Goal: Obtain resource: Download file/media

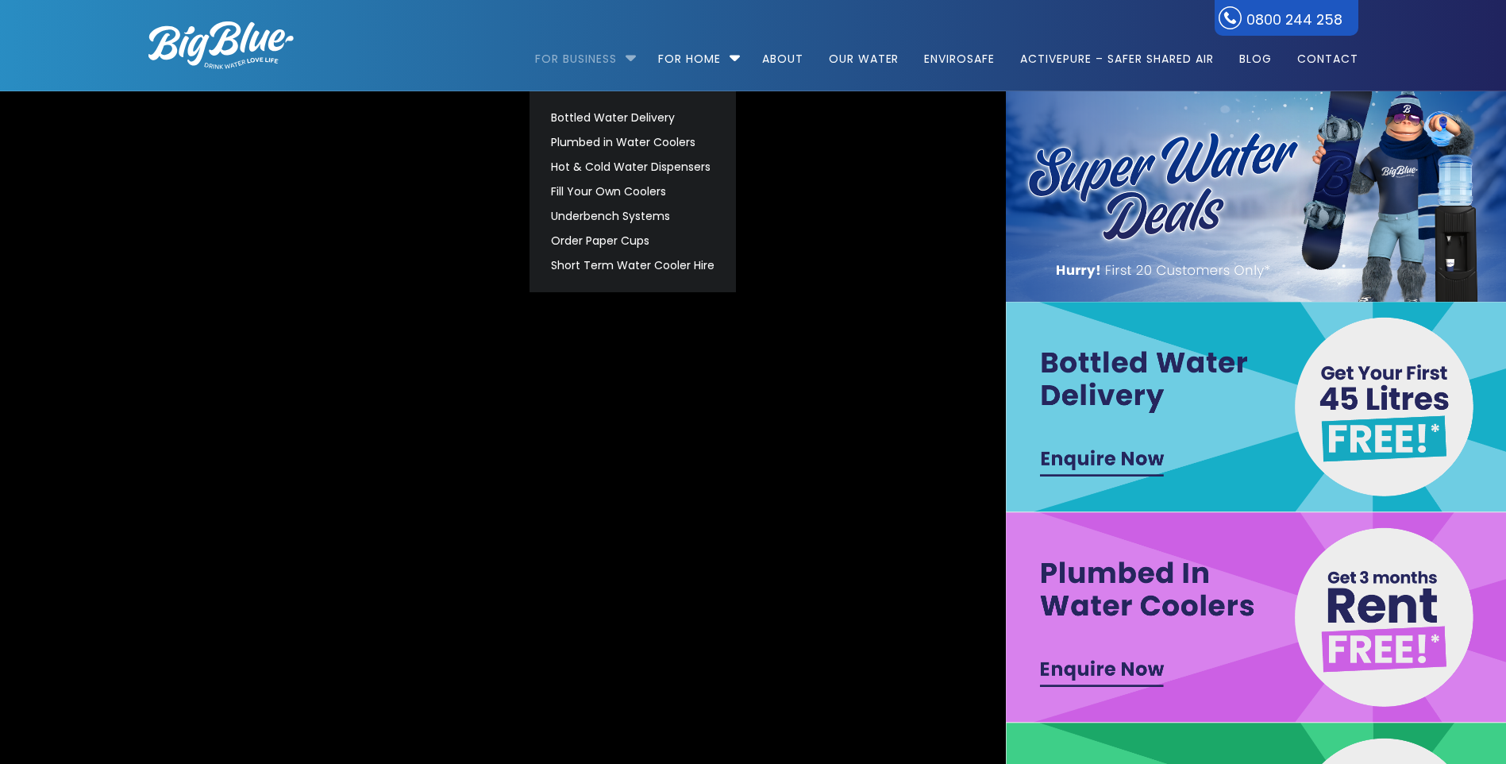
click at [619, 61] on link "For Business" at bounding box center [581, 51] width 93 height 102
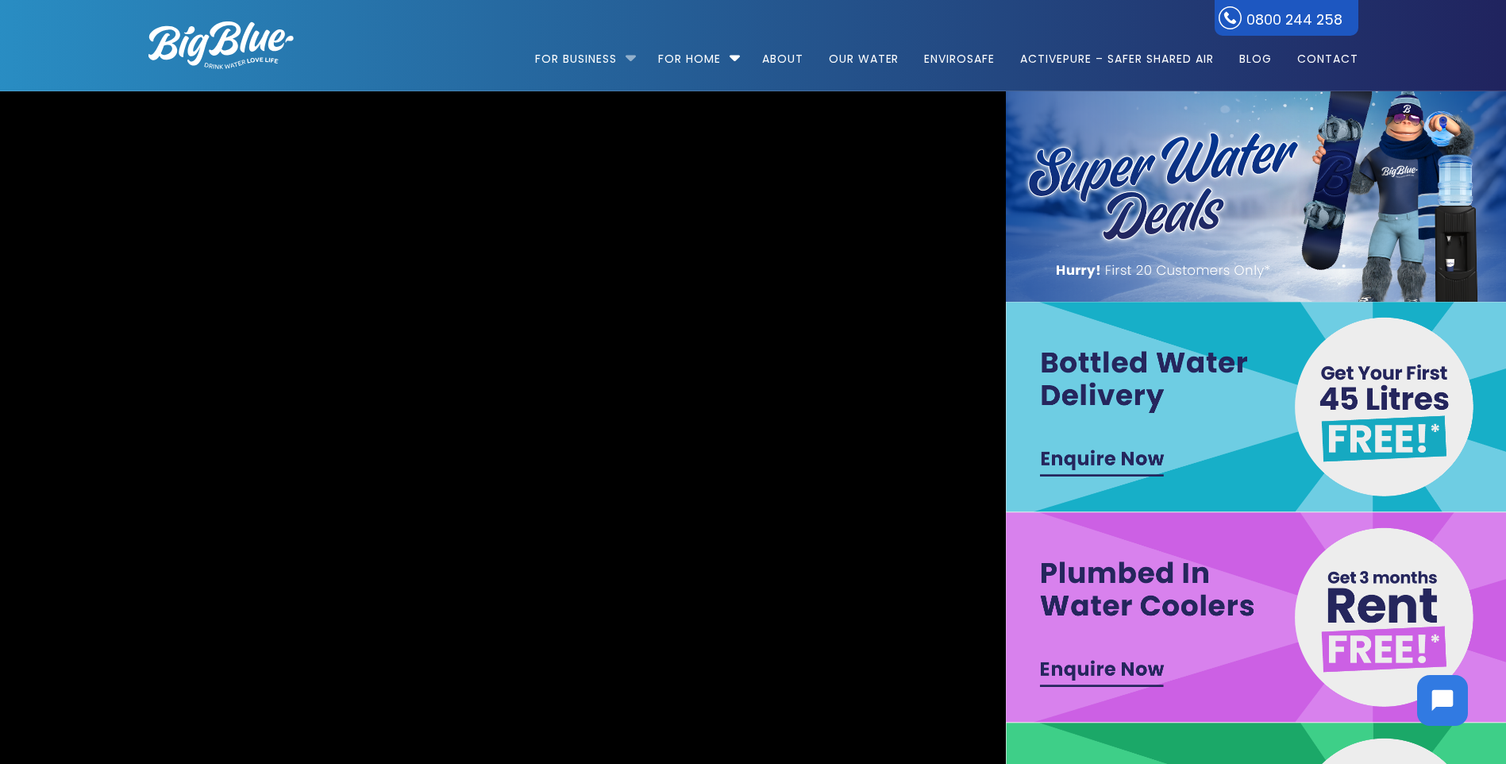
click at [626, 56] on li "For Business Bottled Water Delivery Plumbed in Water Coolers Hot & Cold Water D…" at bounding box center [589, 51] width 109 height 91
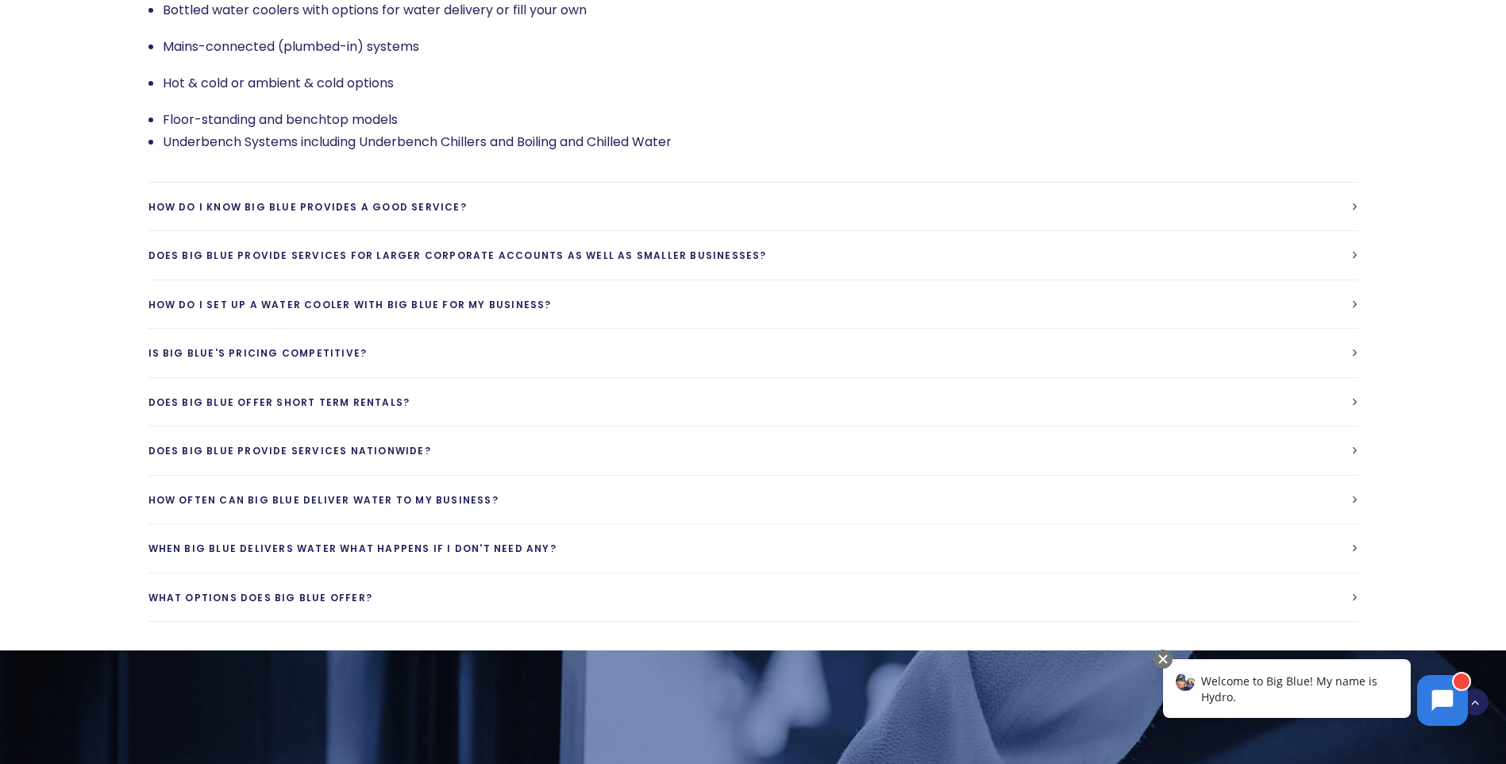
scroll to position [3751, 0]
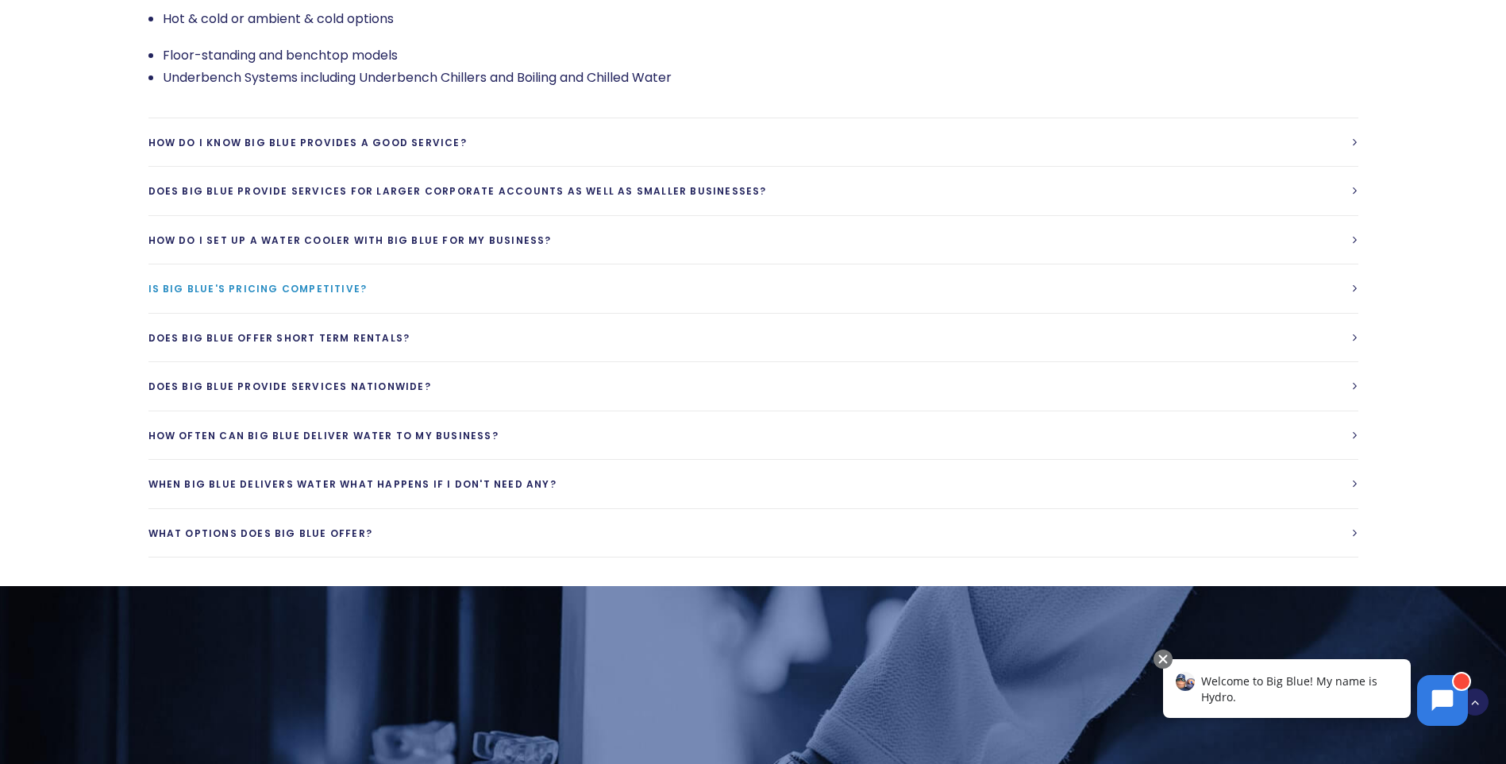
click at [260, 282] on span "Is Big Blue's Pricing competitive?" at bounding box center [257, 288] width 219 height 13
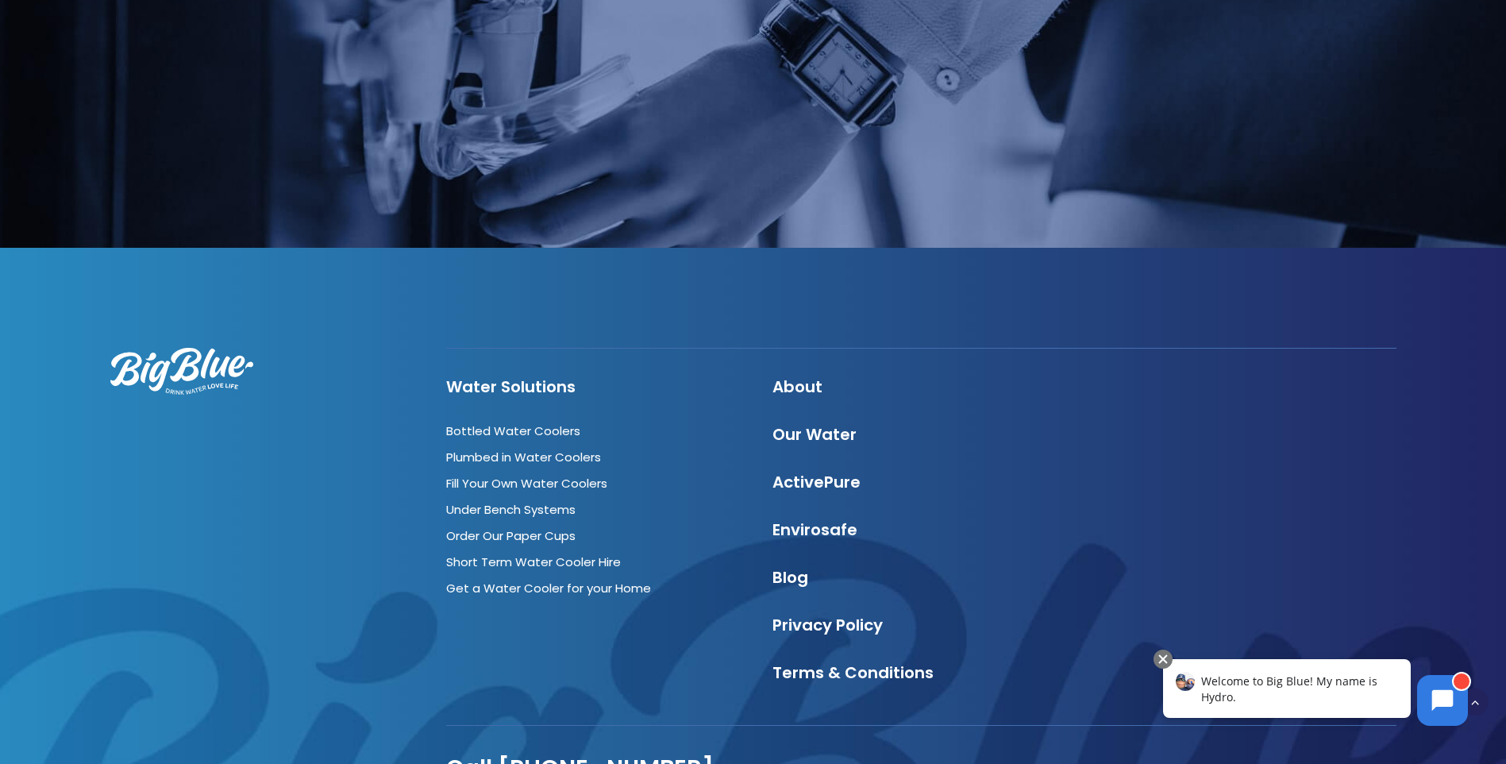
scroll to position [4468, 0]
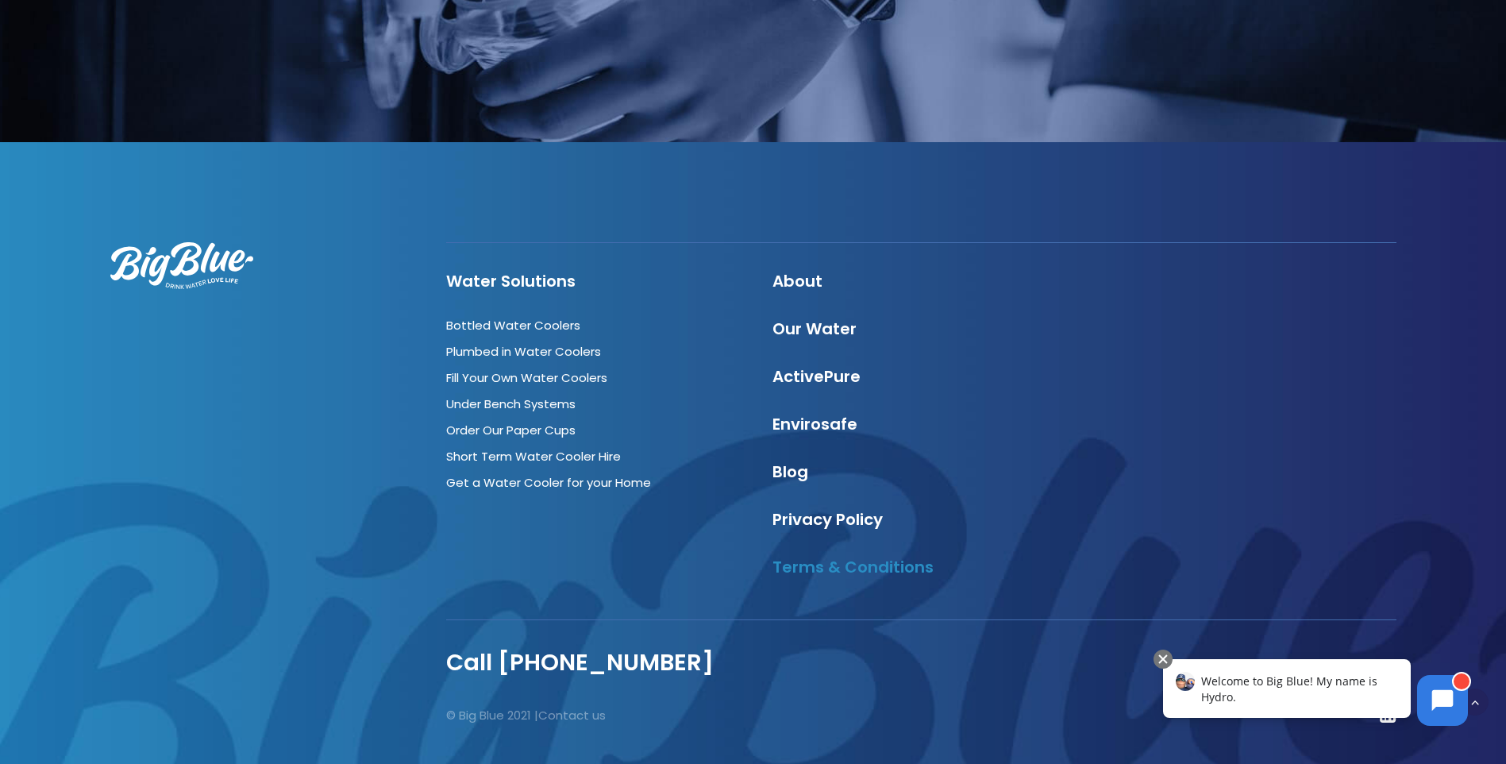
click at [826, 556] on link "Terms & Conditions" at bounding box center [853, 567] width 161 height 22
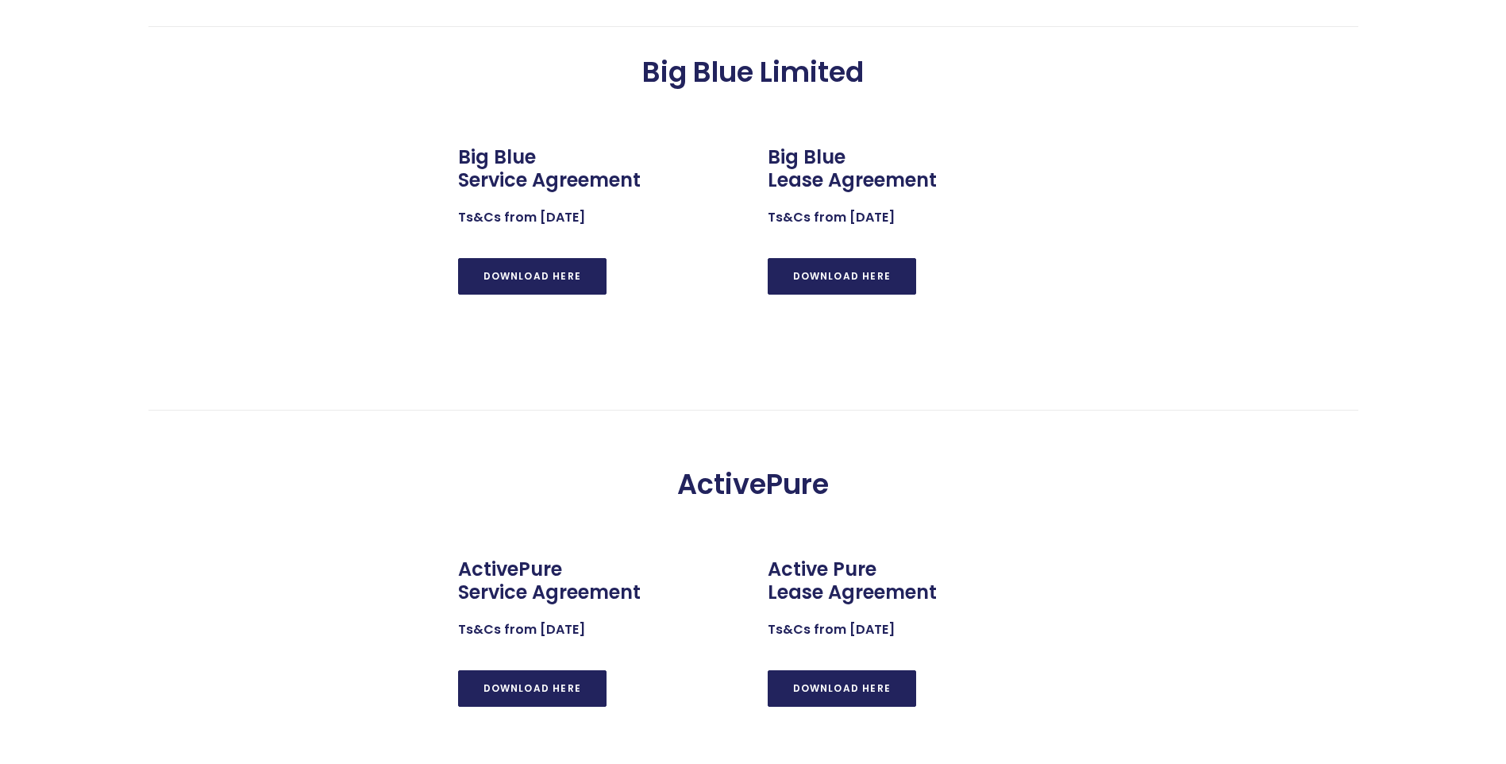
scroll to position [646, 0]
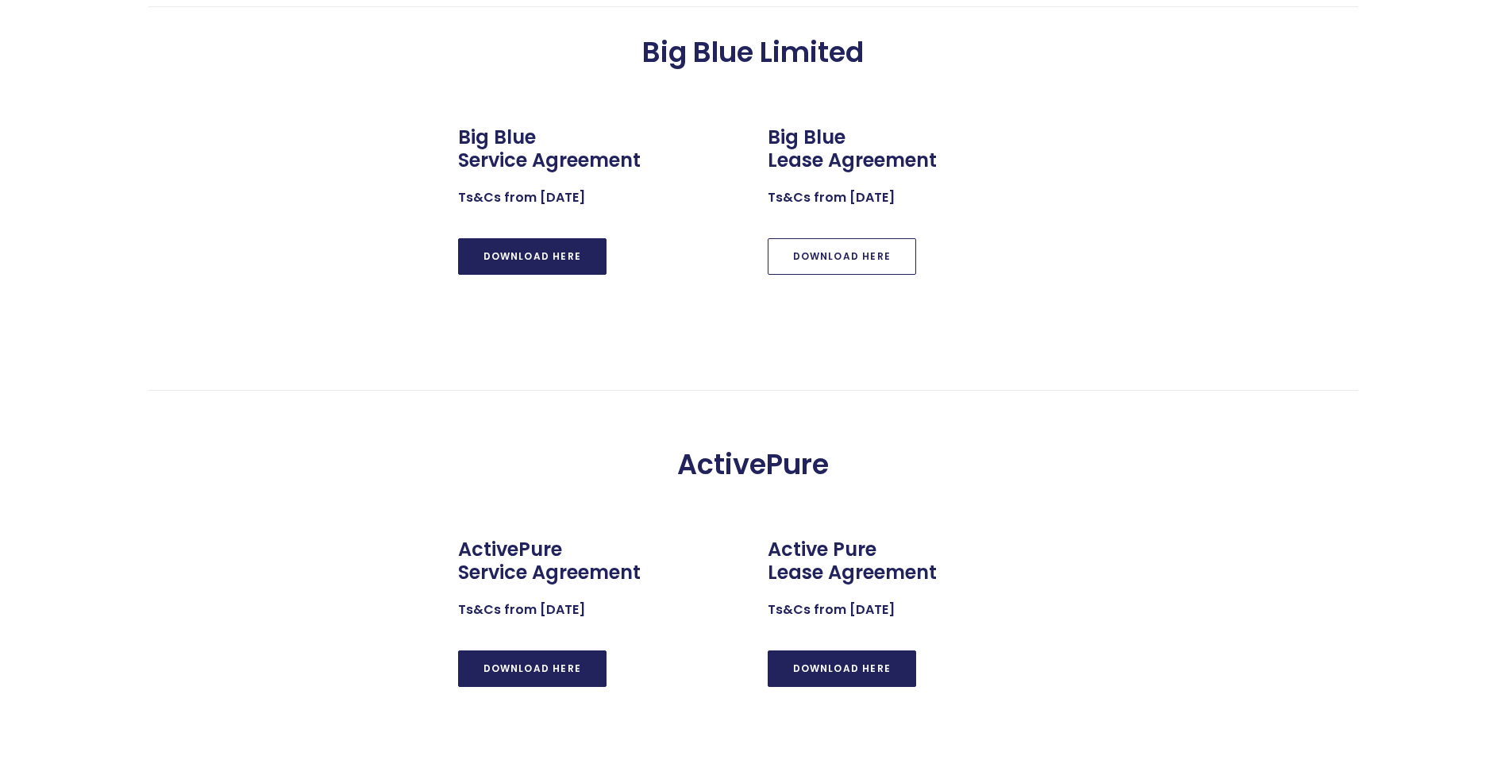
click at [858, 257] on link "DOWNLOAD HERE" at bounding box center [842, 256] width 149 height 37
click at [523, 254] on link "DOWNLOAD HERE" at bounding box center [532, 256] width 149 height 37
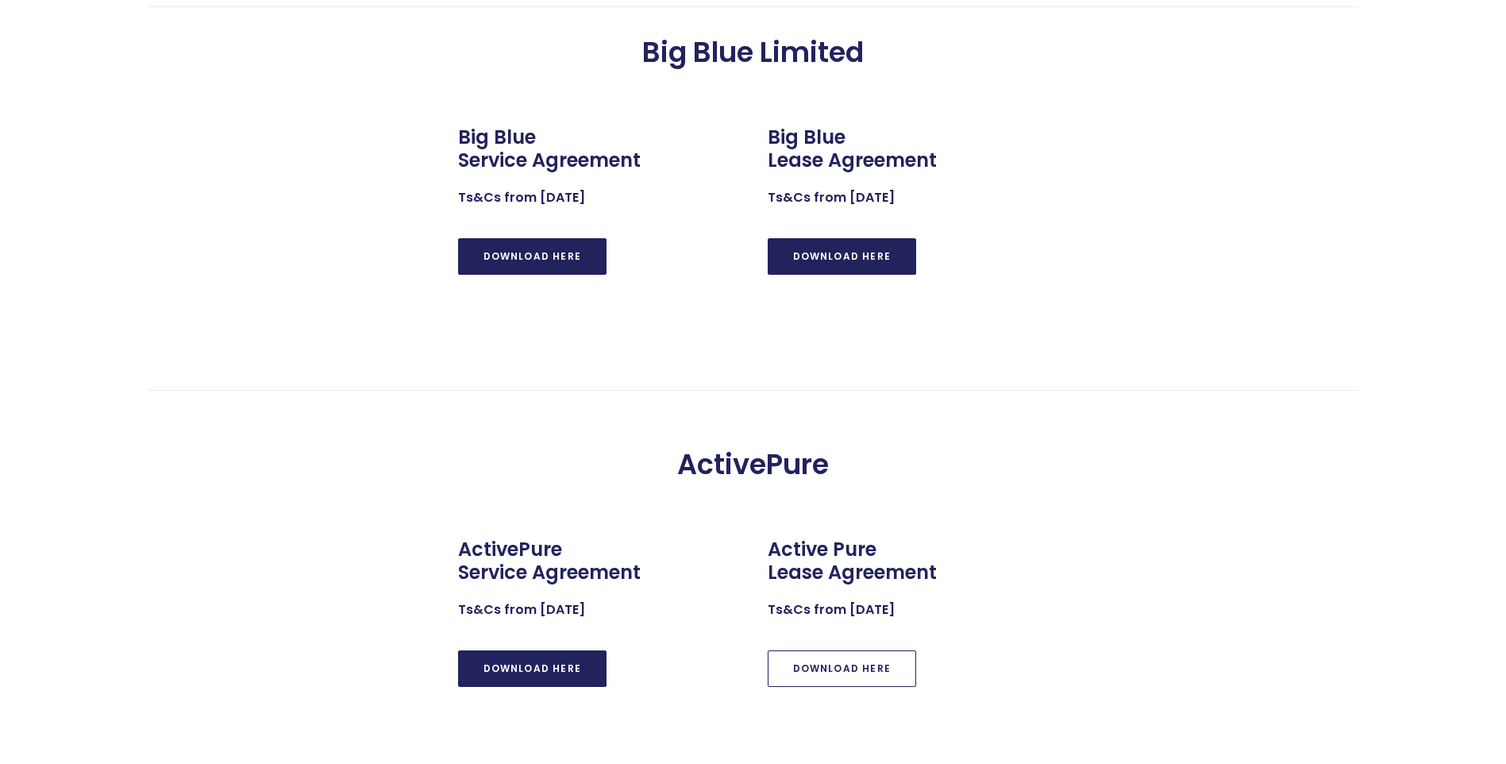
click at [858, 666] on link "DOWNLOAD HERE" at bounding box center [842, 668] width 149 height 37
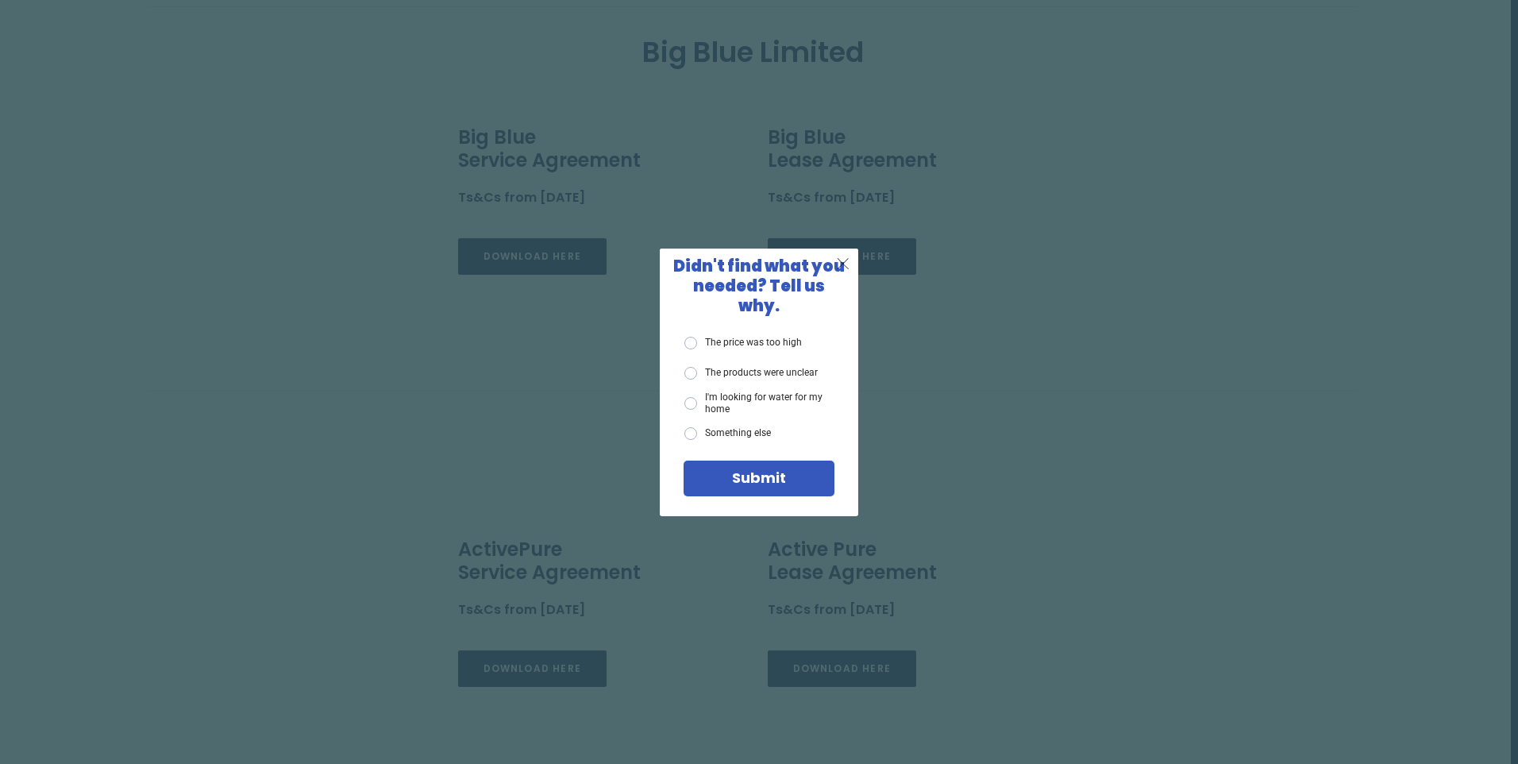
click at [843, 271] on span "X" at bounding box center [843, 263] width 14 height 20
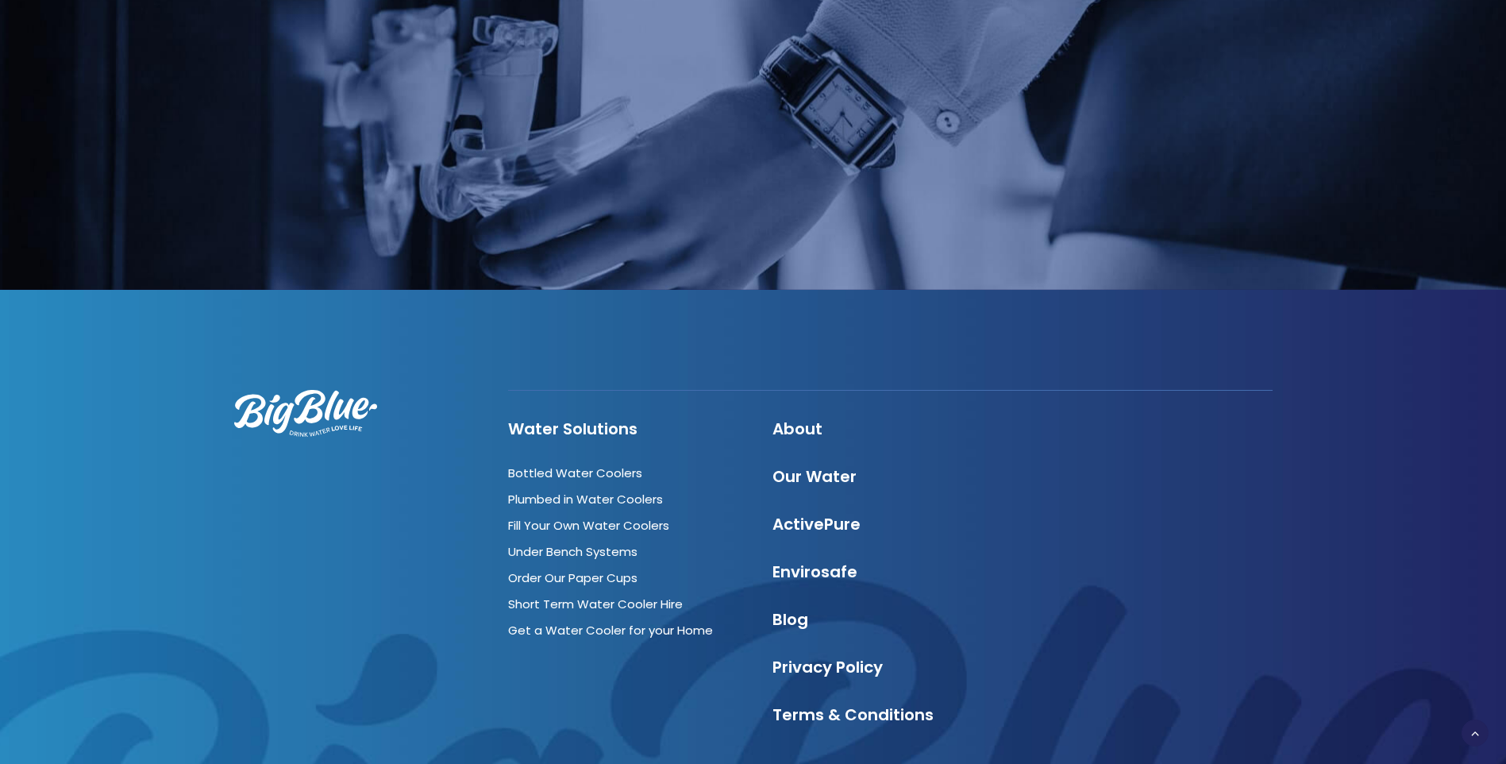
scroll to position [1520, 0]
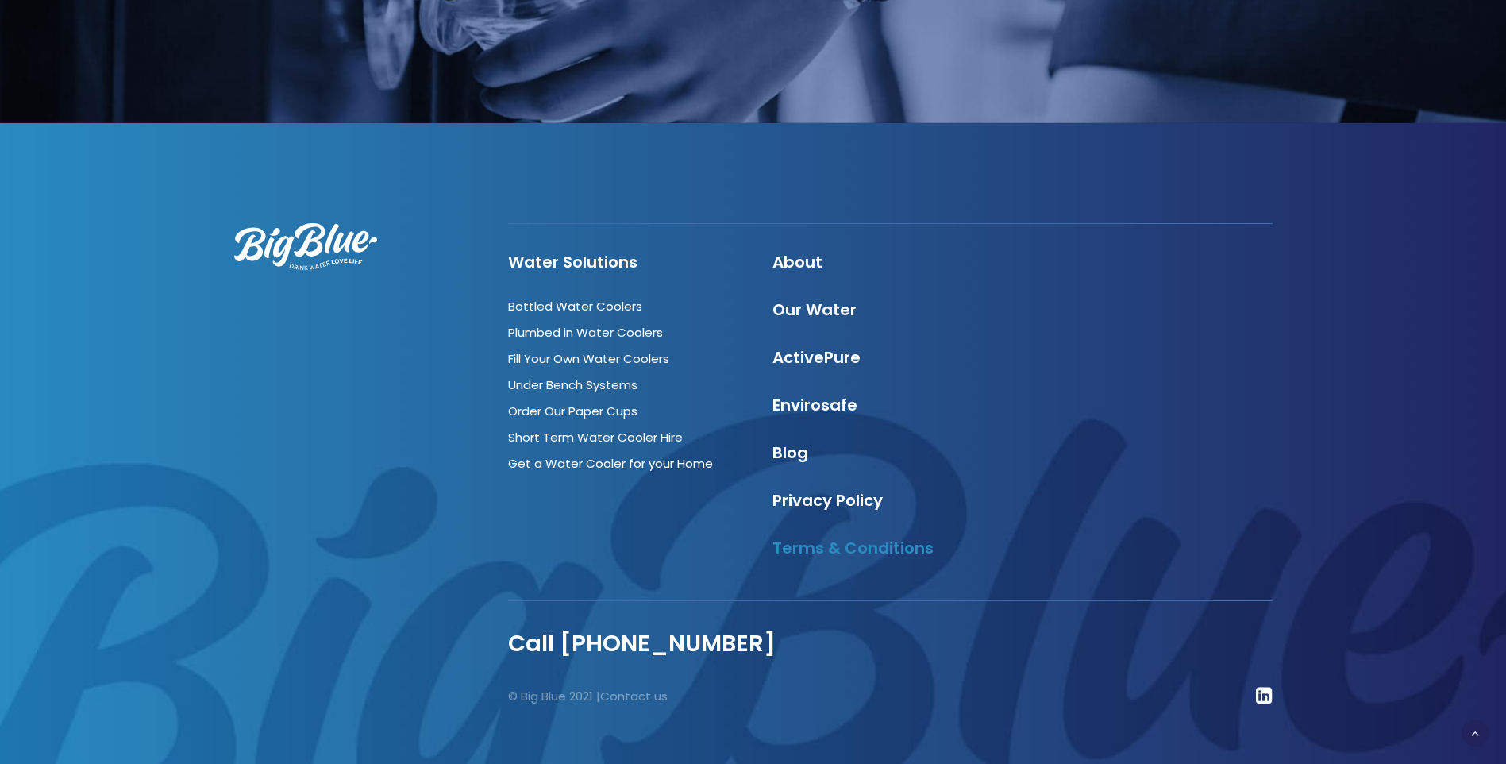
click at [827, 537] on link "Terms & Conditions" at bounding box center [853, 548] width 161 height 22
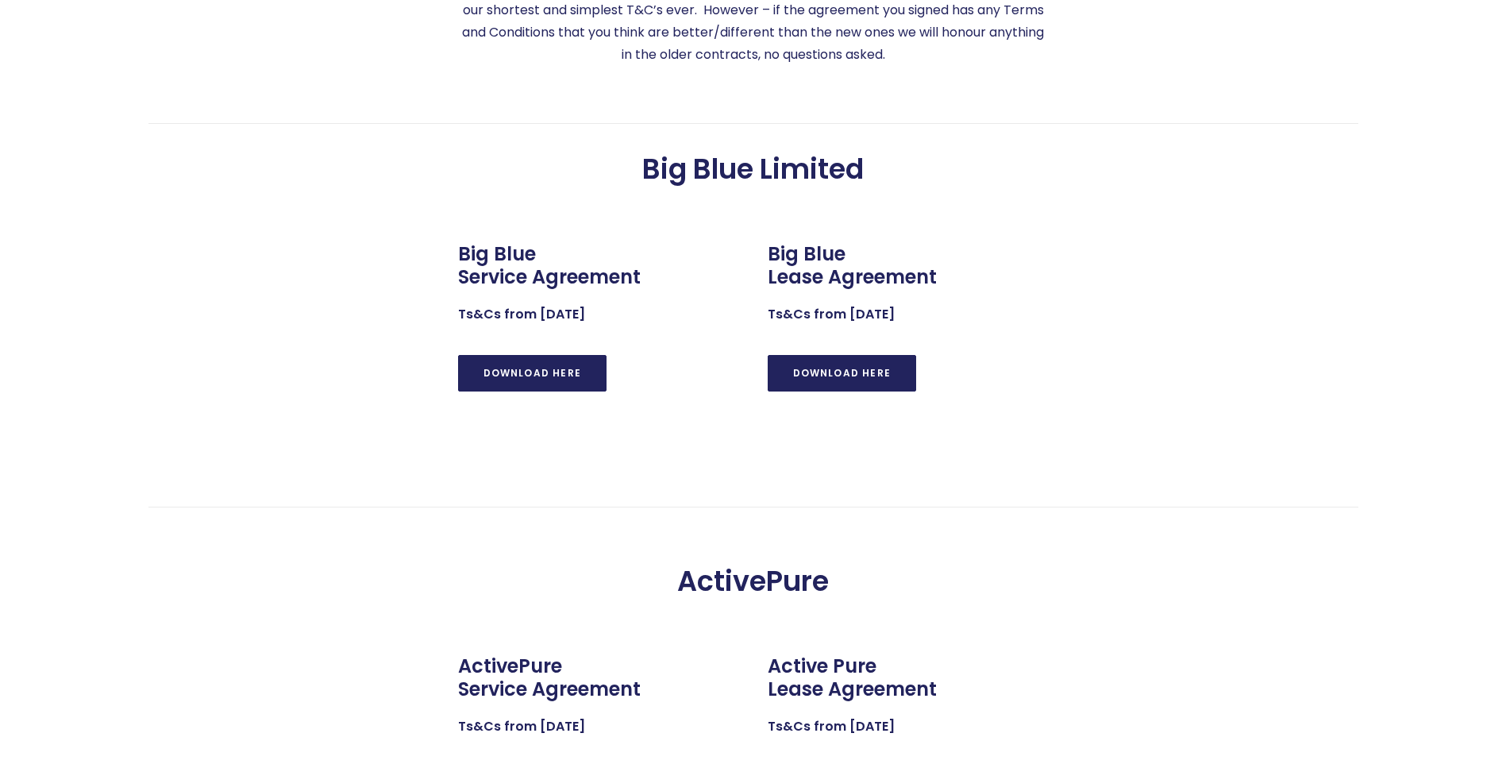
scroll to position [552, 0]
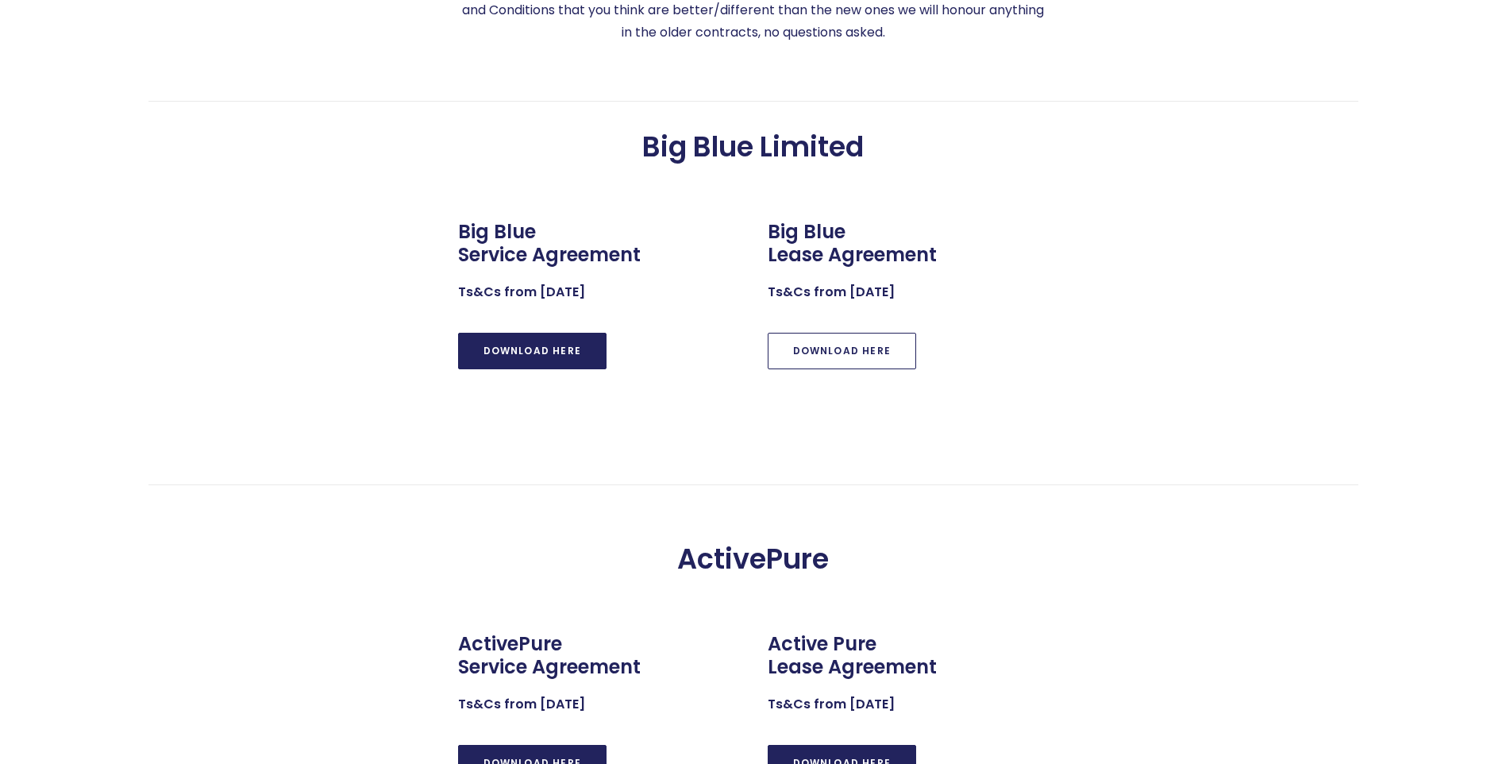
click at [835, 353] on link "DOWNLOAD HERE" at bounding box center [842, 351] width 149 height 37
